Goal: Use online tool/utility: Utilize a website feature to perform a specific function

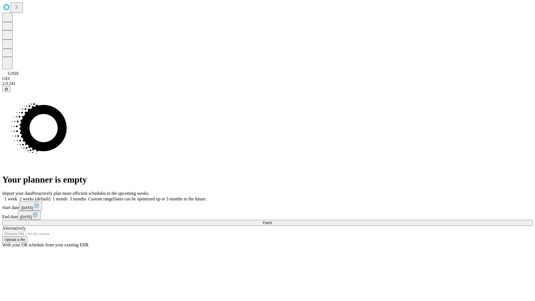
click at [272, 220] on span "Fetch" at bounding box center [267, 222] width 9 height 4
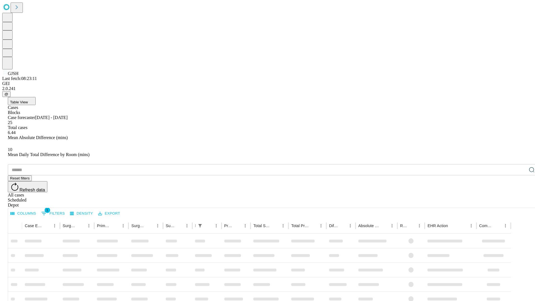
click at [28, 100] on span "Table View" at bounding box center [19, 102] width 18 height 4
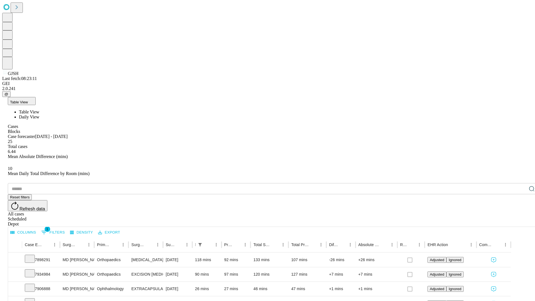
click at [39, 114] on span "Daily View" at bounding box center [29, 116] width 20 height 5
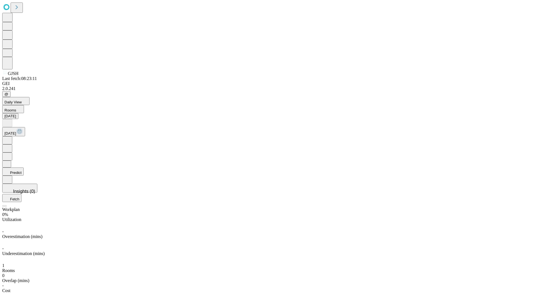
click at [24, 167] on button "Predict" at bounding box center [12, 171] width 21 height 8
